Goal: Transaction & Acquisition: Purchase product/service

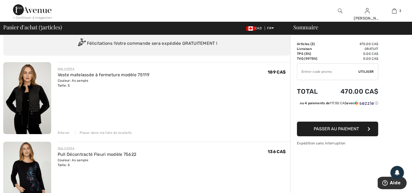
scroll to position [27, 0]
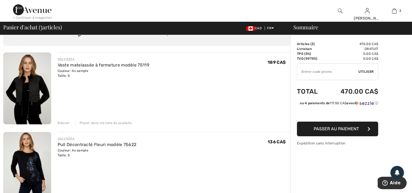
click at [64, 121] on div "Enlever" at bounding box center [64, 122] width 12 height 5
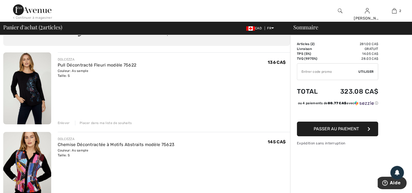
click at [63, 122] on div "Enlever" at bounding box center [64, 122] width 12 height 5
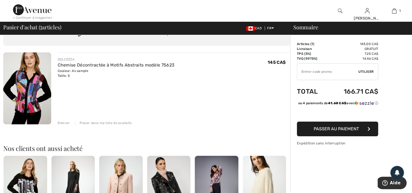
click at [67, 122] on div "Enlever" at bounding box center [64, 122] width 12 height 5
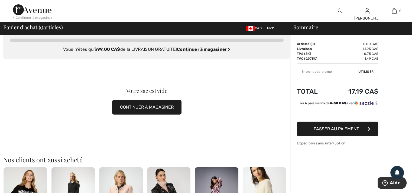
scroll to position [0, 0]
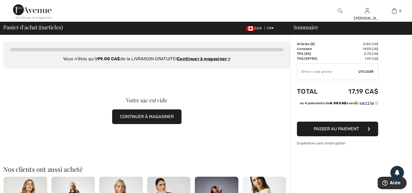
click at [164, 115] on button "CONTINUER À MAGASINER" at bounding box center [146, 116] width 69 height 15
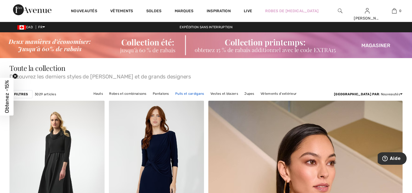
click at [207, 93] on link "Pulls et cardigans" at bounding box center [190, 93] width 34 height 7
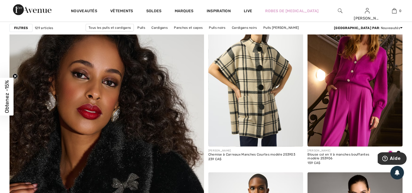
scroll to position [1409, 0]
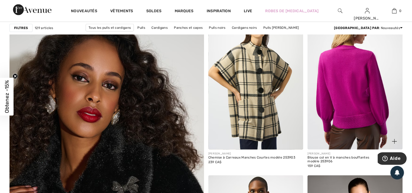
click at [374, 105] on img at bounding box center [354, 78] width 95 height 142
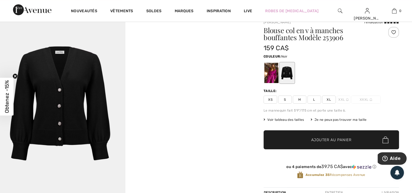
scroll to position [54, 0]
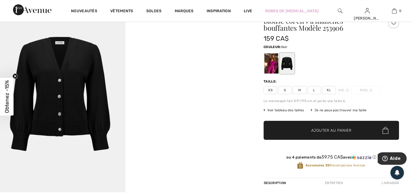
click at [299, 88] on span "M" at bounding box center [300, 90] width 14 height 8
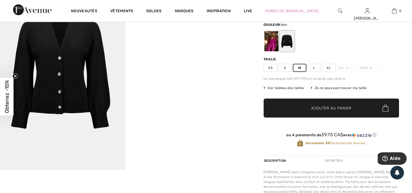
scroll to position [81, 0]
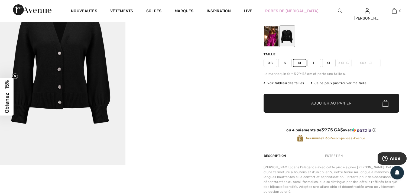
click at [347, 102] on span "Ajouter au panier" at bounding box center [331, 103] width 40 height 6
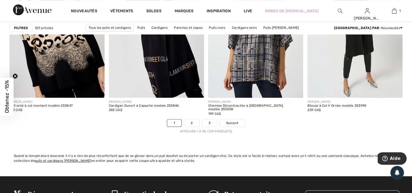
scroll to position [2573, 0]
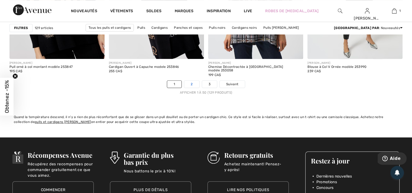
click at [193, 82] on link "2" at bounding box center [191, 83] width 15 height 7
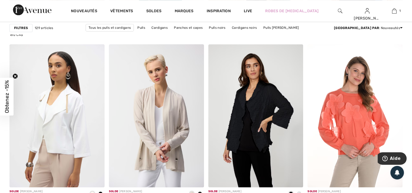
scroll to position [596, 0]
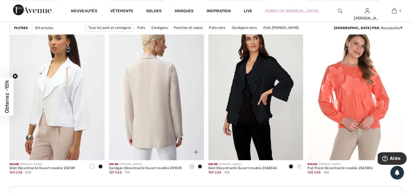
click at [174, 119] on img at bounding box center [156, 88] width 95 height 142
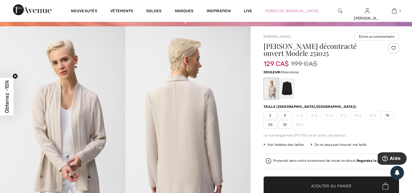
scroll to position [54, 0]
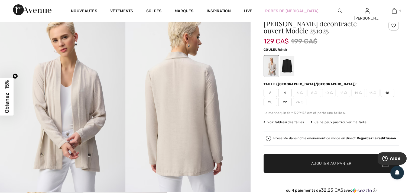
click at [288, 63] on div at bounding box center [287, 66] width 14 height 20
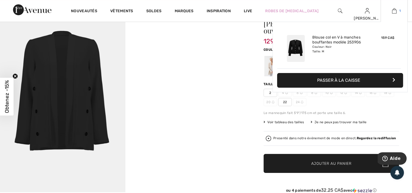
click at [398, 10] on link "1" at bounding box center [394, 11] width 27 height 7
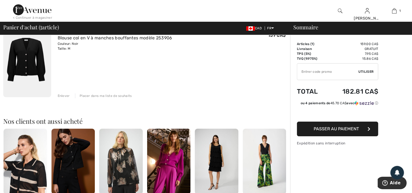
scroll to position [81, 0]
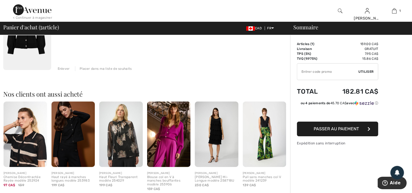
click at [79, 137] on img at bounding box center [73, 133] width 44 height 65
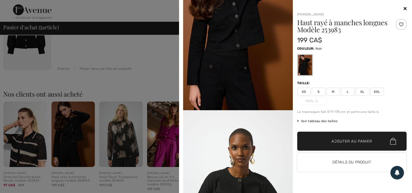
scroll to position [54, 0]
click at [166, 74] on div at bounding box center [206, 96] width 412 height 193
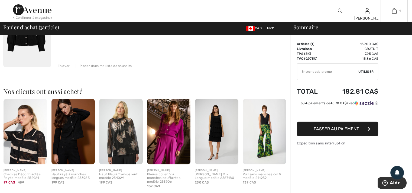
scroll to position [81, 0]
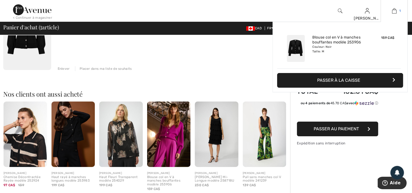
click at [395, 11] on img at bounding box center [394, 11] width 5 height 7
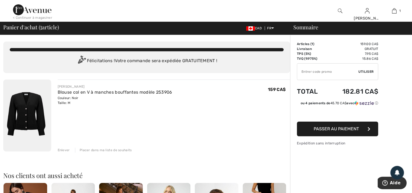
click at [368, 71] on span "Utiliser" at bounding box center [365, 71] width 15 height 5
click at [312, 70] on input "TEXT" at bounding box center [327, 71] width 61 height 16
type input "GC005027212"
click at [368, 70] on span "Utiliser" at bounding box center [365, 71] width 15 height 5
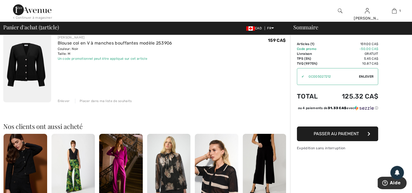
scroll to position [54, 0]
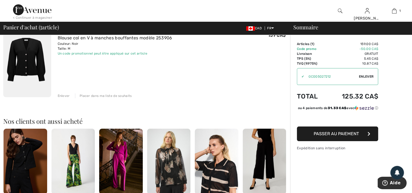
click at [352, 136] on span "Passer au paiement" at bounding box center [336, 133] width 45 height 5
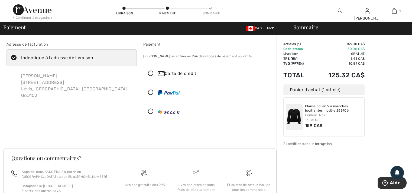
click at [150, 73] on icon at bounding box center [151, 74] width 14 height 6
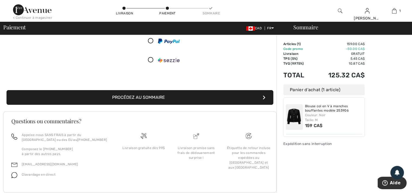
scroll to position [134, 0]
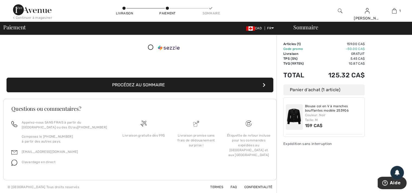
click at [152, 82] on button "Procédez au sommaire" at bounding box center [140, 84] width 267 height 15
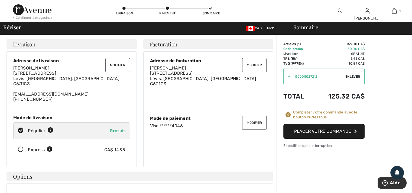
click at [332, 129] on button "Placer votre commande" at bounding box center [323, 131] width 81 height 15
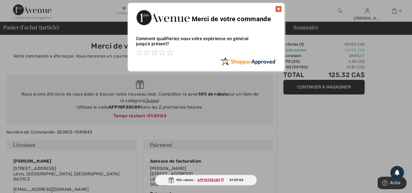
click at [280, 7] on img at bounding box center [278, 9] width 7 height 7
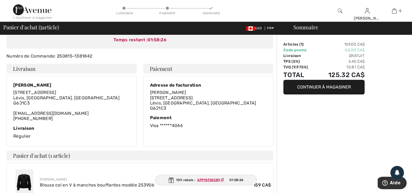
scroll to position [108, 0]
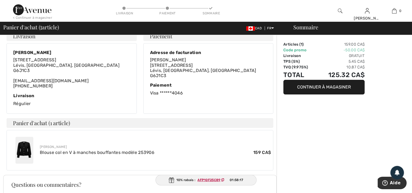
click at [24, 147] on img at bounding box center [24, 150] width 18 height 27
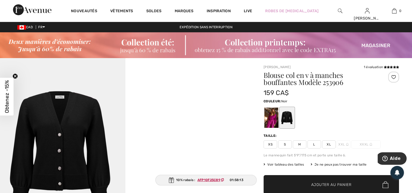
click at [75, 134] on img at bounding box center [62, 152] width 125 height 188
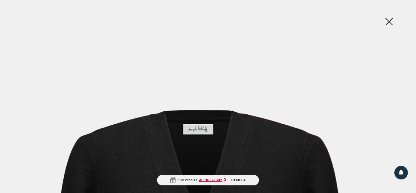
click at [388, 22] on img at bounding box center [388, 22] width 27 height 28
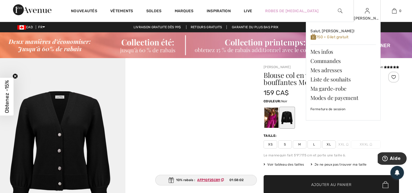
click at [368, 13] on img at bounding box center [367, 11] width 5 height 7
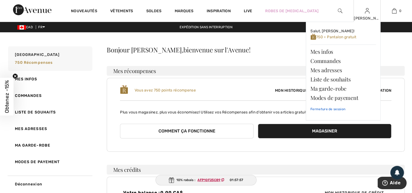
click at [340, 109] on link "Fermeture de session" at bounding box center [343, 109] width 66 height 14
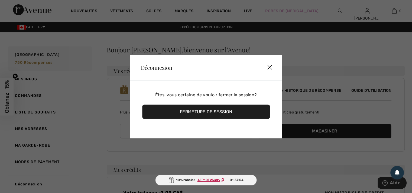
click at [217, 110] on div "Fermeture de session" at bounding box center [206, 111] width 128 height 14
